Goal: Task Accomplishment & Management: Complete application form

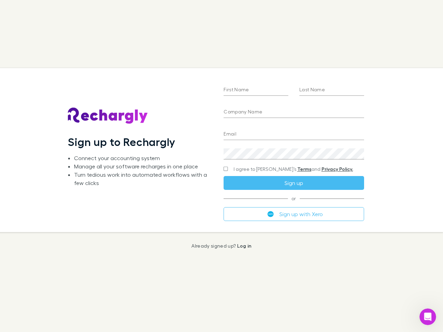
click at [222, 166] on div "First Name Last Name Company Name Email Create a password I agree to Rechargly’…" at bounding box center [293, 150] width 151 height 164
click at [256, 90] on input "First Name" at bounding box center [256, 90] width 65 height 11
click at [332, 90] on input "Last Name" at bounding box center [332, 90] width 65 height 11
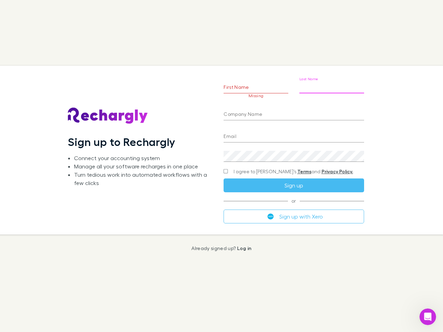
click at [294, 113] on input "Company Name" at bounding box center [294, 114] width 140 height 11
click at [294, 135] on input "Email" at bounding box center [294, 137] width 140 height 11
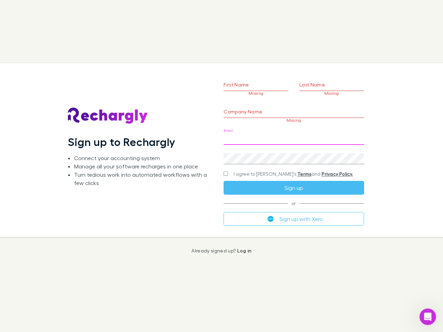
click at [294, 154] on div "Create a password" at bounding box center [294, 156] width 140 height 17
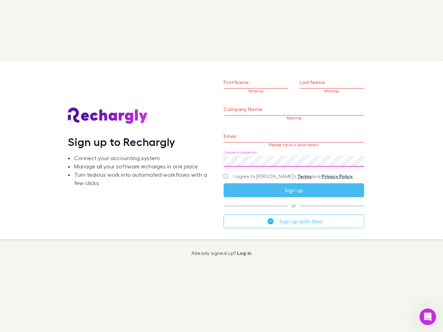
click at [280, 169] on form "First Name Missing Last Name Missing Company Name Missing Email Please input a …" at bounding box center [294, 141] width 140 height 173
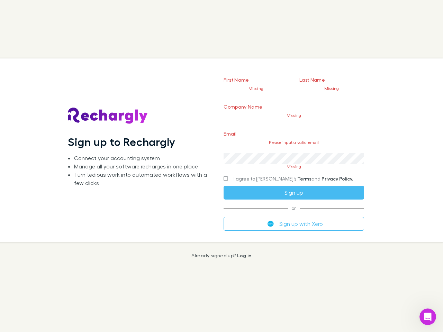
click at [294, 183] on div "I agree to [PERSON_NAME]’s Terms and Privacy Policy." at bounding box center [294, 179] width 140 height 8
click at [294, 214] on form "First Name Missing Last Name Missing Company Name Missing Email Please input a …" at bounding box center [294, 142] width 140 height 178
